Goal: Use online tool/utility

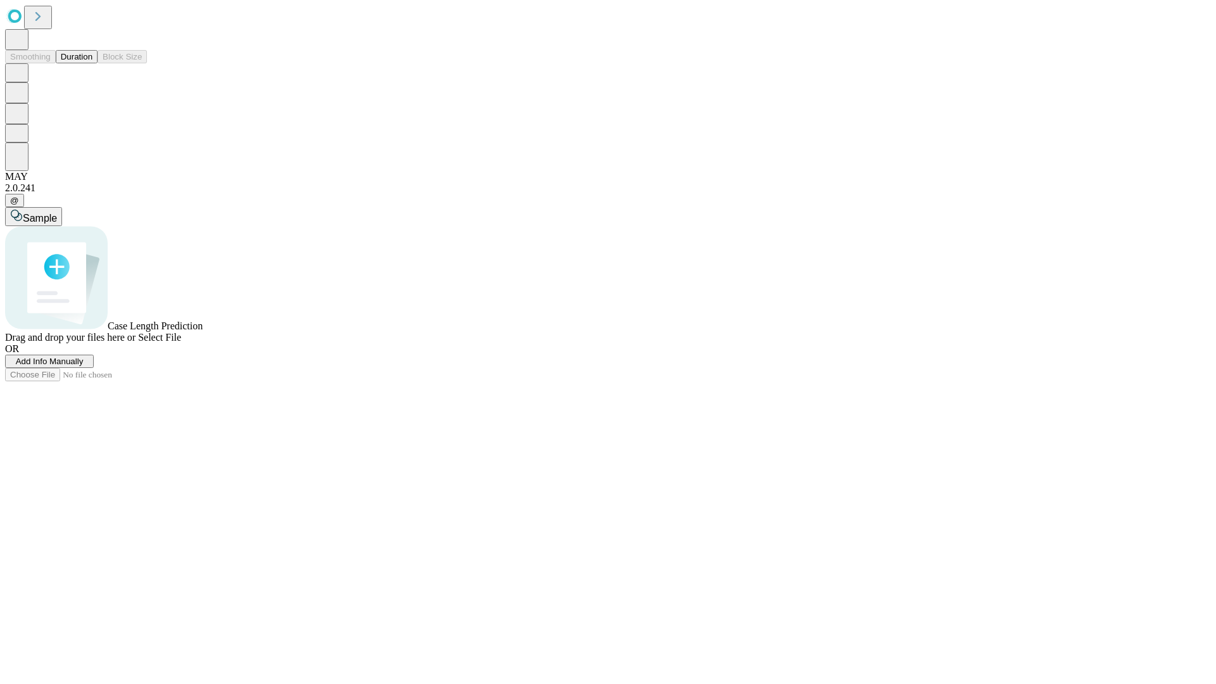
click at [92, 63] on button "Duration" at bounding box center [77, 56] width 42 height 13
click at [57, 213] on span "Sample" at bounding box center [40, 218] width 34 height 11
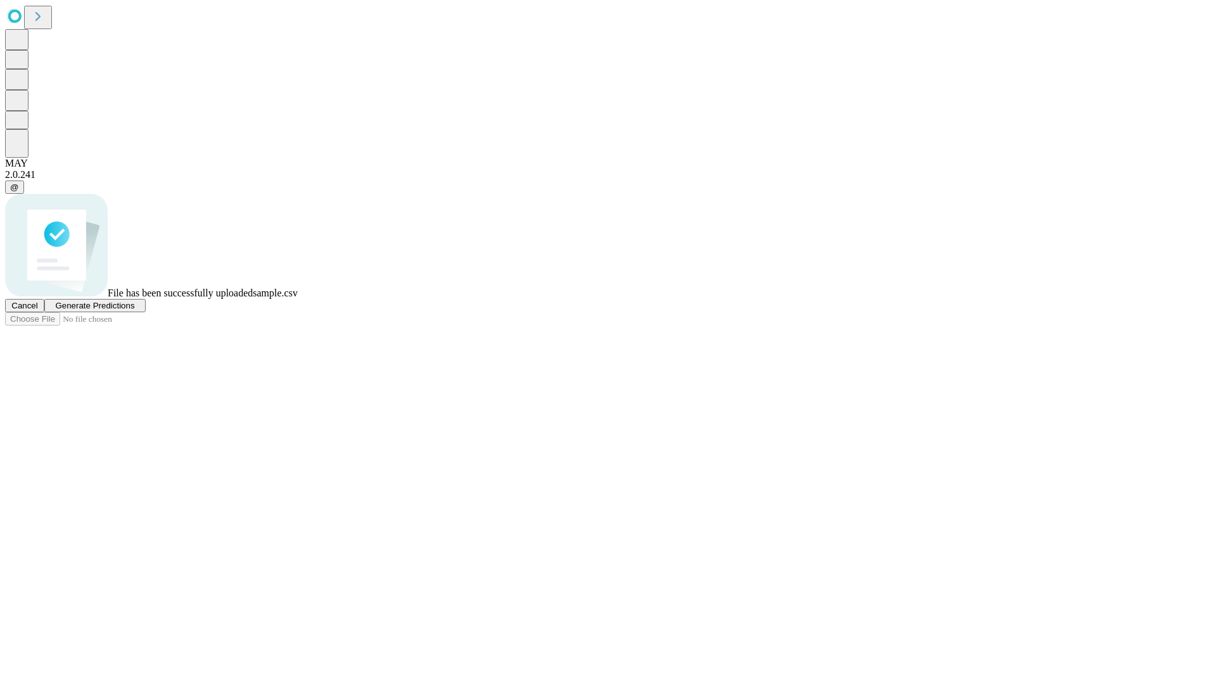
click at [134, 310] on span "Generate Predictions" at bounding box center [94, 305] width 79 height 9
